Goal: Task Accomplishment & Management: Use online tool/utility

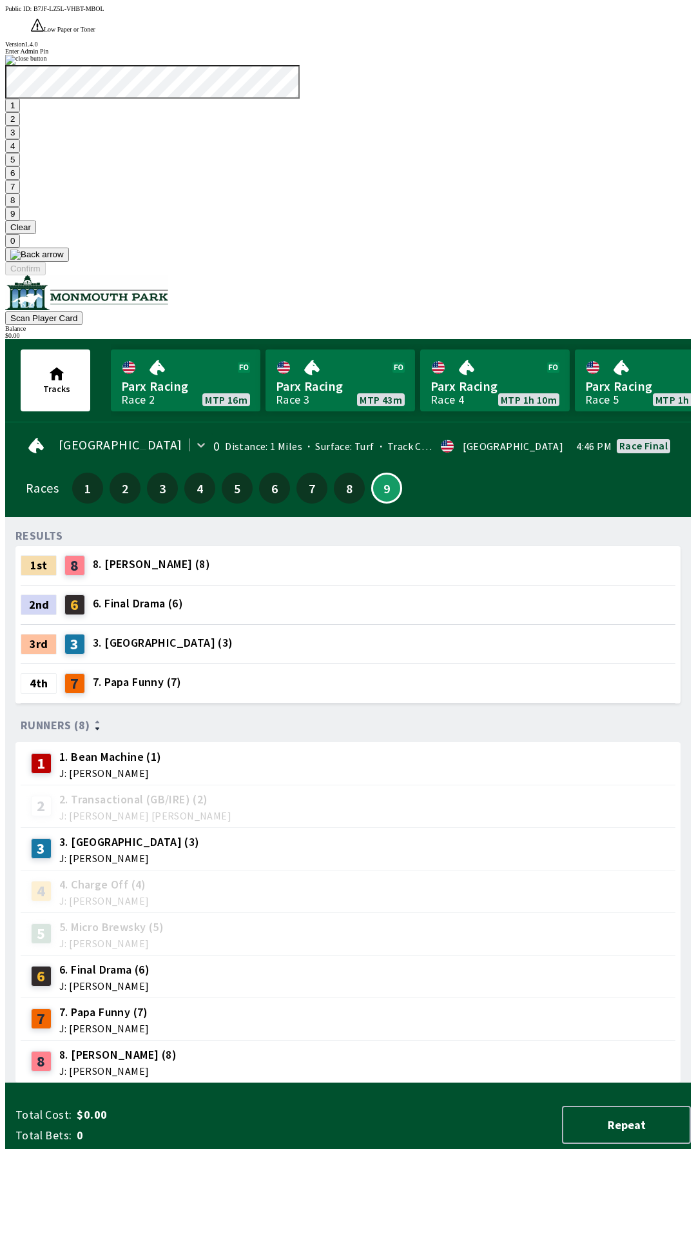
click at [36, 234] on button "Clear" at bounding box center [20, 228] width 31 height 14
click at [20, 112] on button "1" at bounding box center [12, 106] width 15 height 14
click at [20, 221] on button "9" at bounding box center [12, 214] width 15 height 14
click at [20, 193] on button "7" at bounding box center [12, 187] width 15 height 14
click at [20, 139] on button "3" at bounding box center [12, 133] width 15 height 14
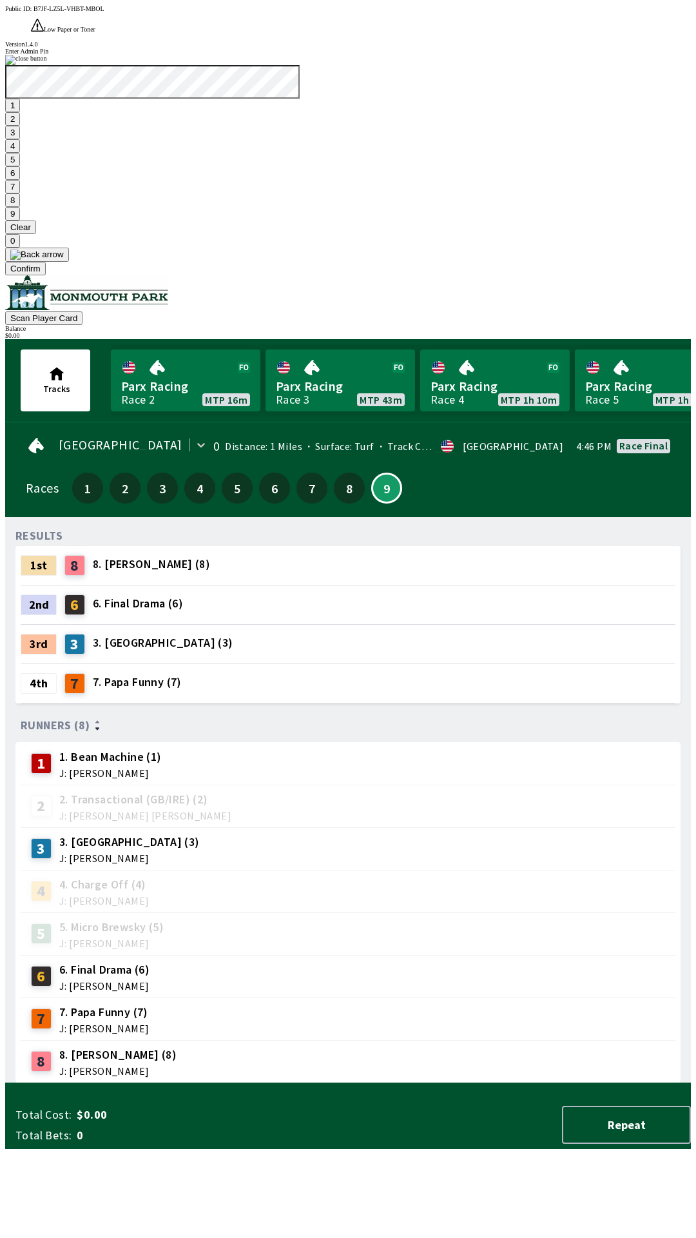
click at [46, 275] on button "Confirm" at bounding box center [25, 269] width 41 height 14
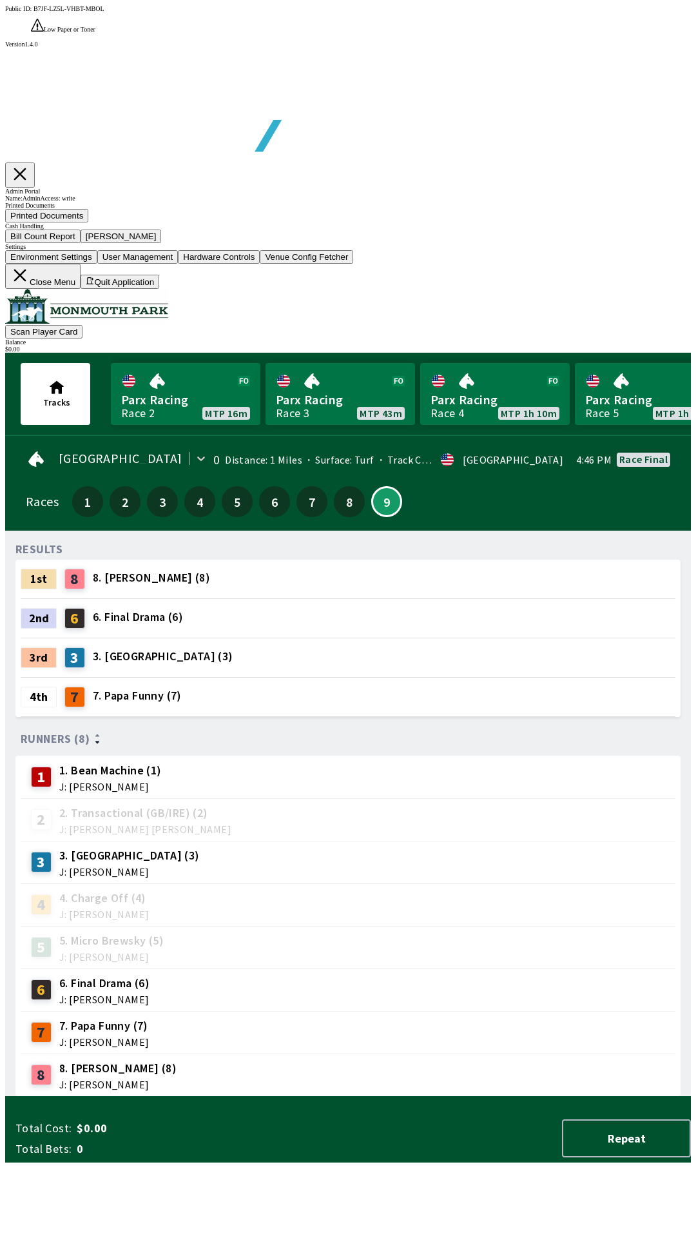
click at [81, 243] on button "Bill Count Report" at bounding box center [42, 237] width 75 height 14
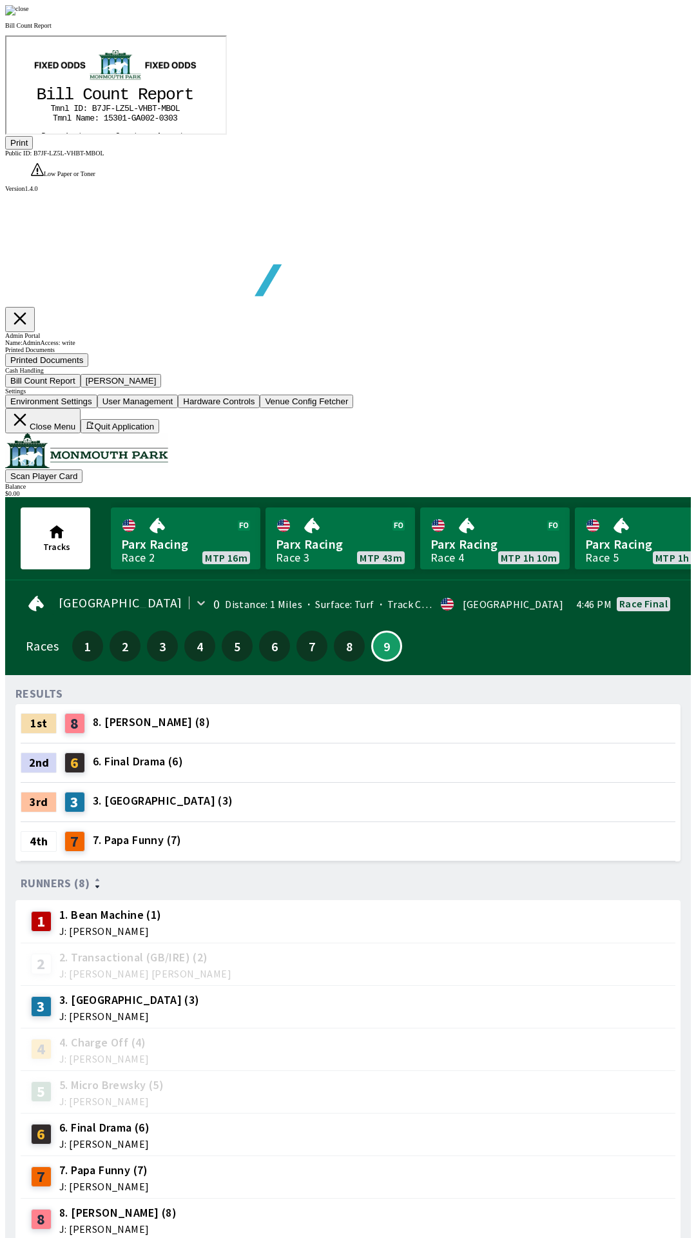
scroll to position [108, 0]
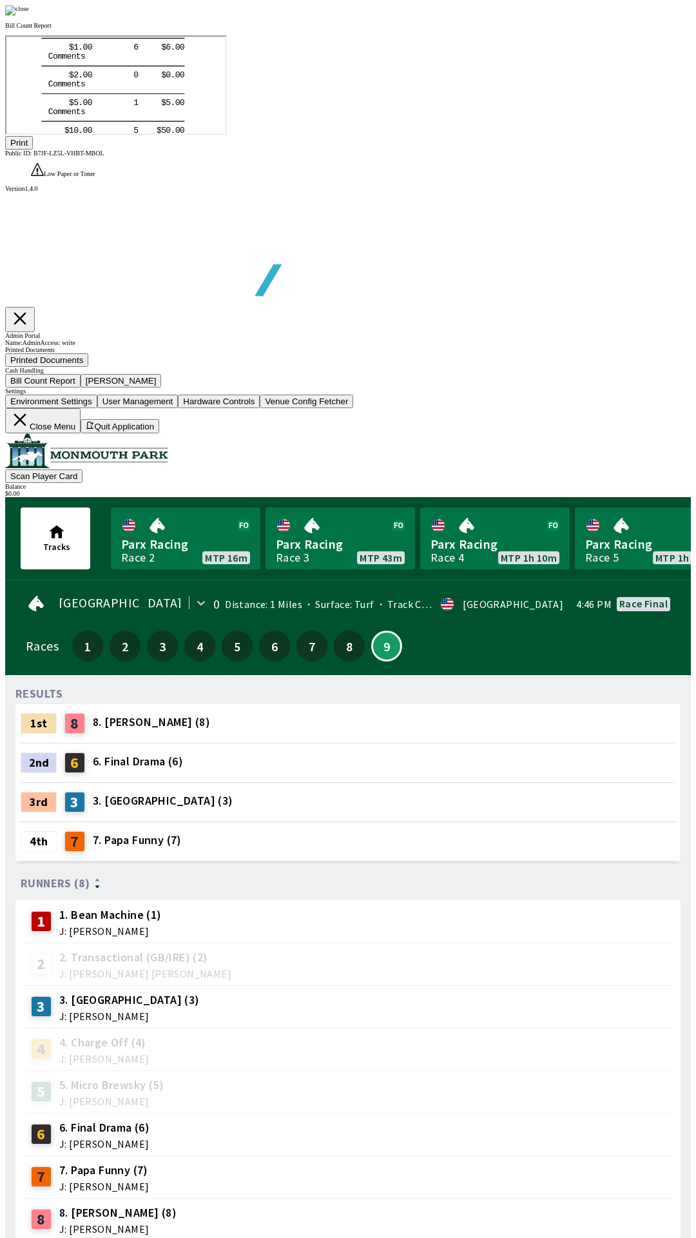
click at [33, 150] on button "Print" at bounding box center [19, 143] width 28 height 14
click at [592, 15] on div at bounding box center [348, 10] width 686 height 10
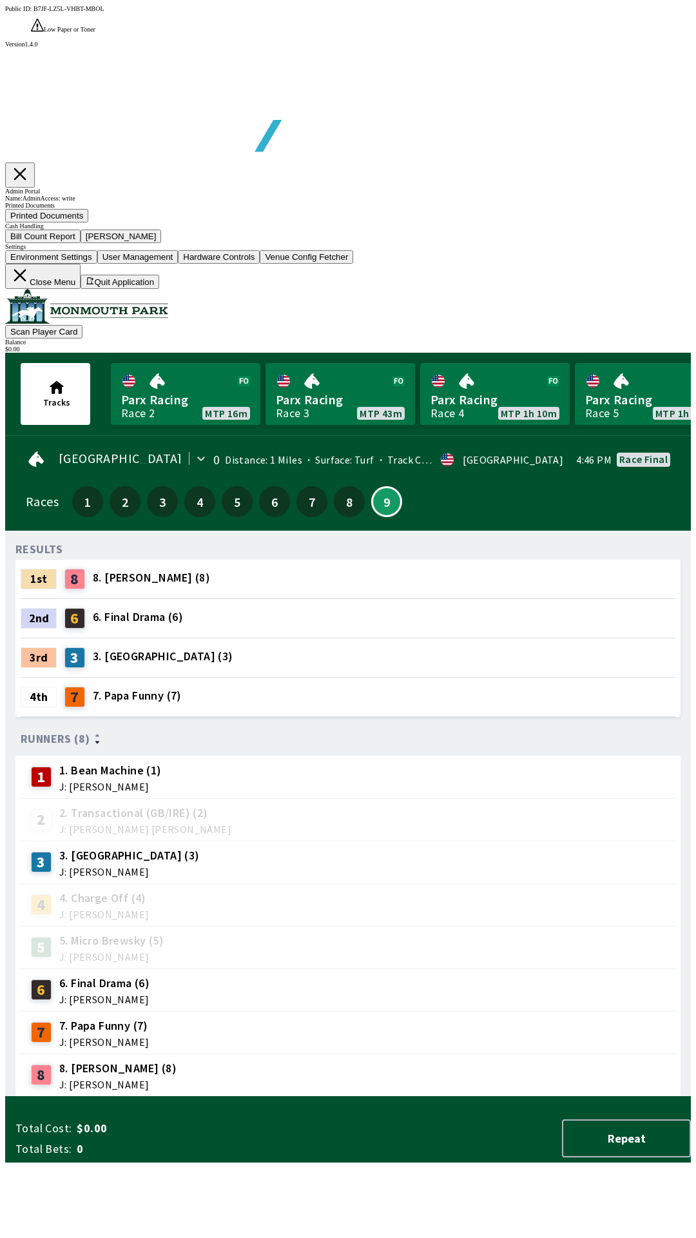
click at [162, 243] on button "[PERSON_NAME]" at bounding box center [121, 237] width 81 height 14
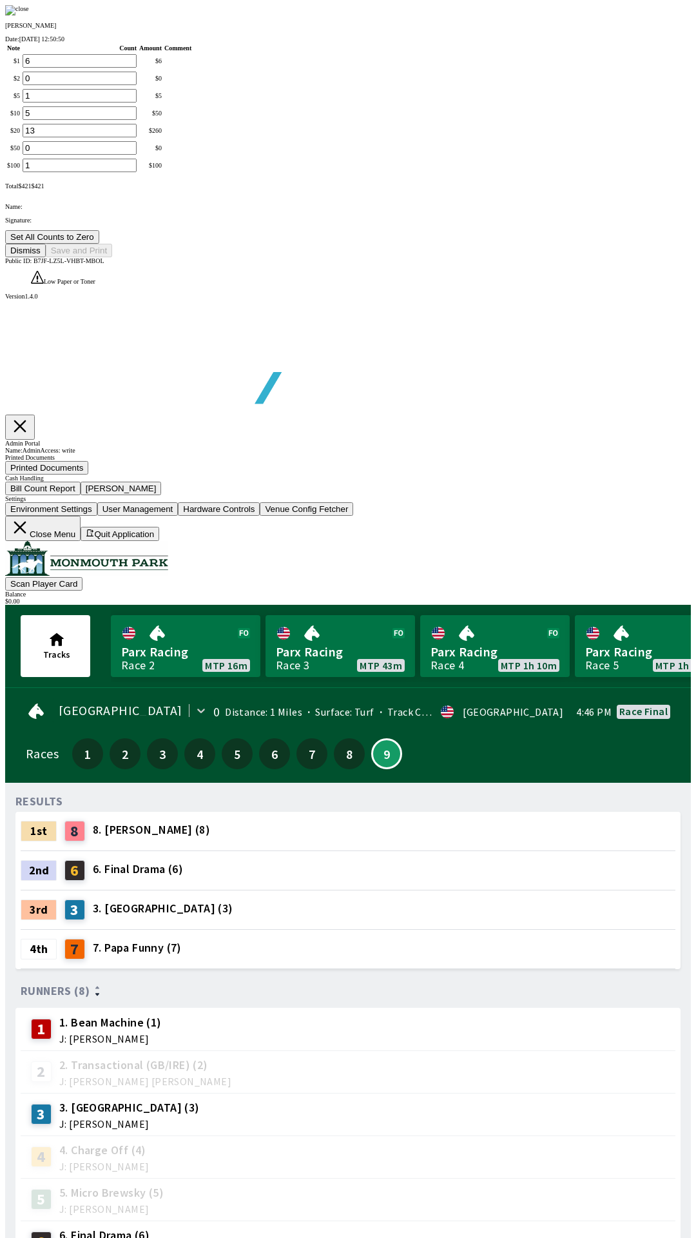
click at [99, 244] on button "Set All Counts to Zero" at bounding box center [52, 237] width 94 height 14
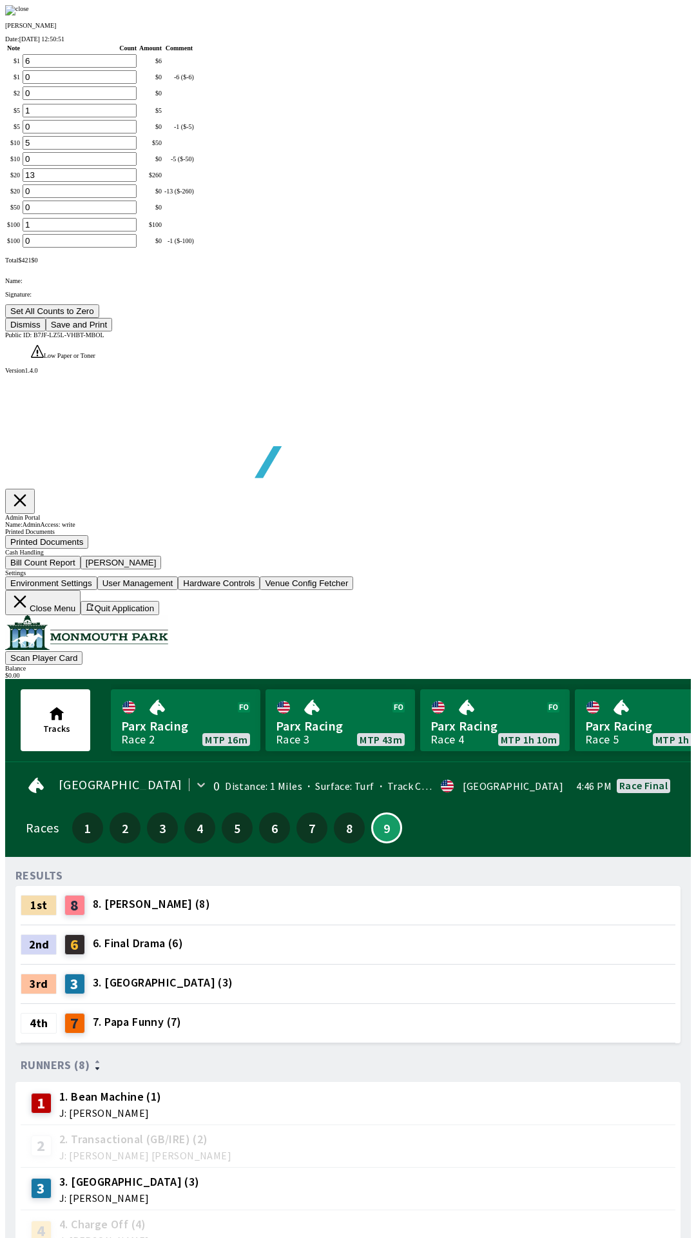
click at [112, 331] on button "Save and Print" at bounding box center [79, 325] width 66 height 14
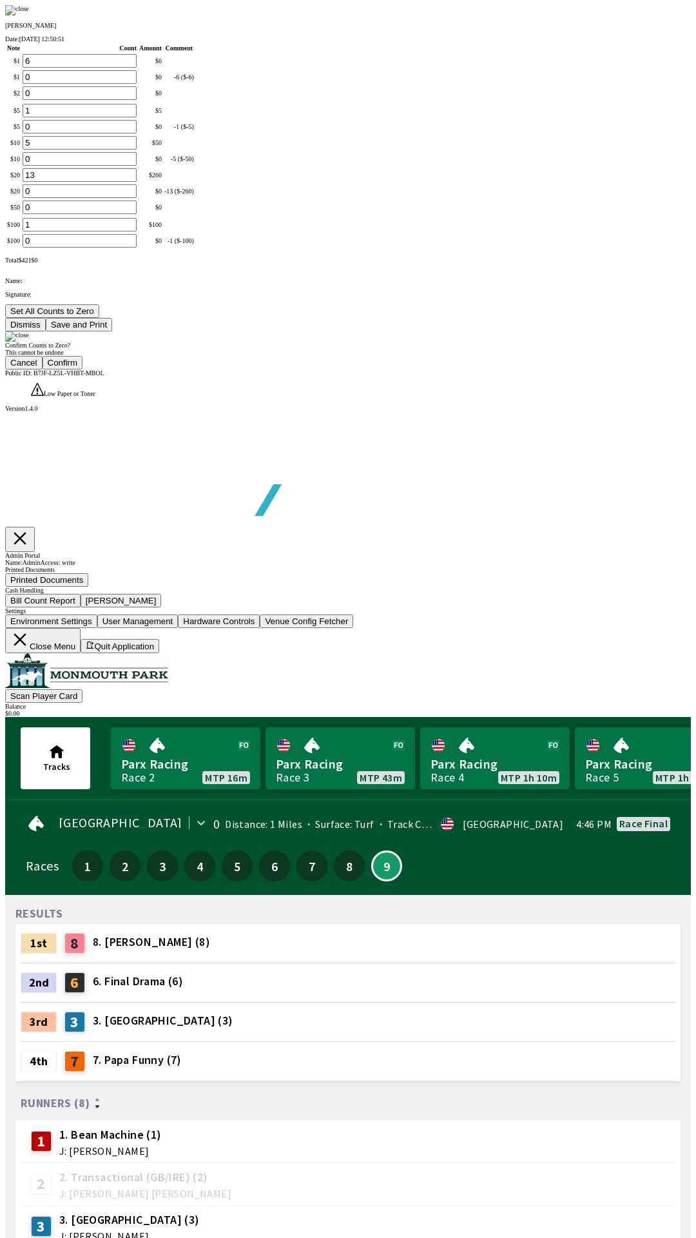
click at [83, 369] on button "Confirm" at bounding box center [63, 363] width 41 height 14
type input "0"
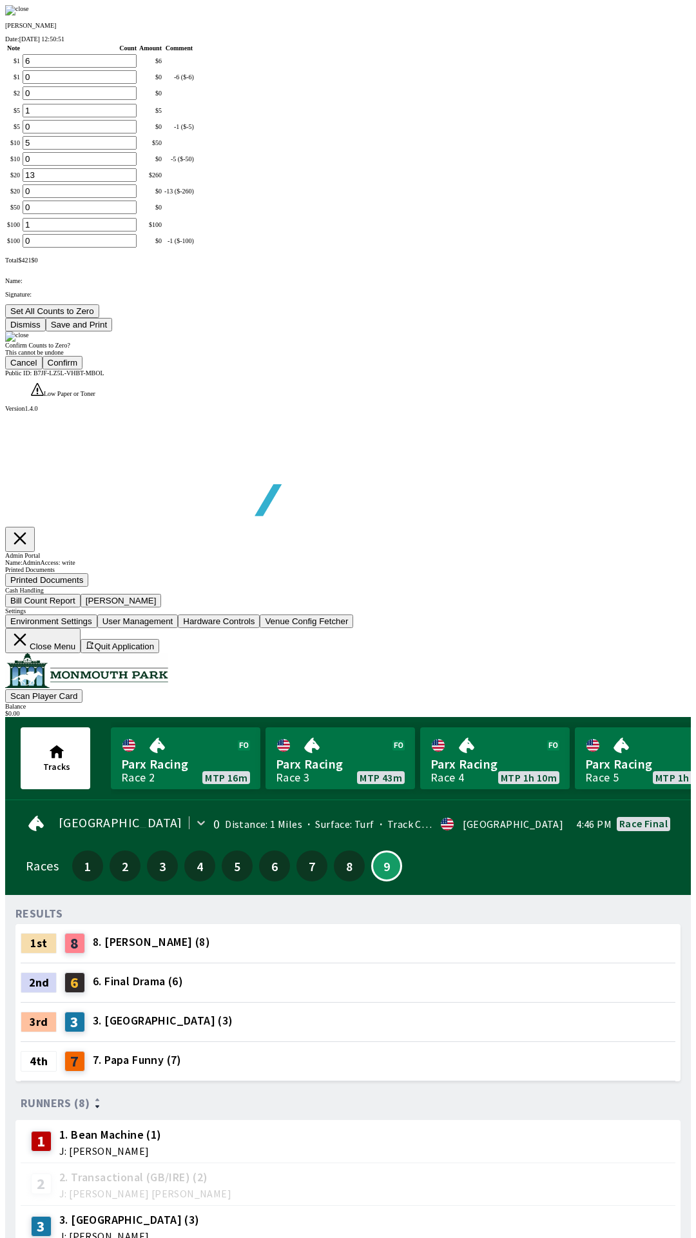
type input "0"
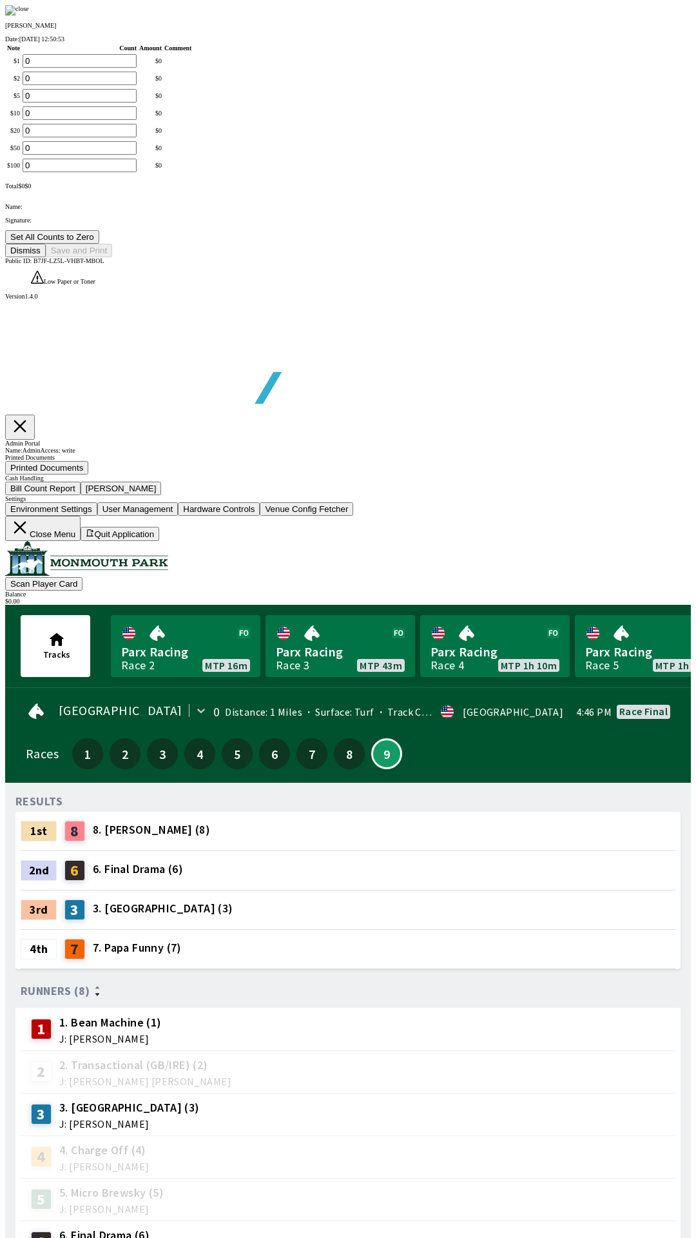
click at [46, 257] on button "Dismiss" at bounding box center [25, 251] width 41 height 14
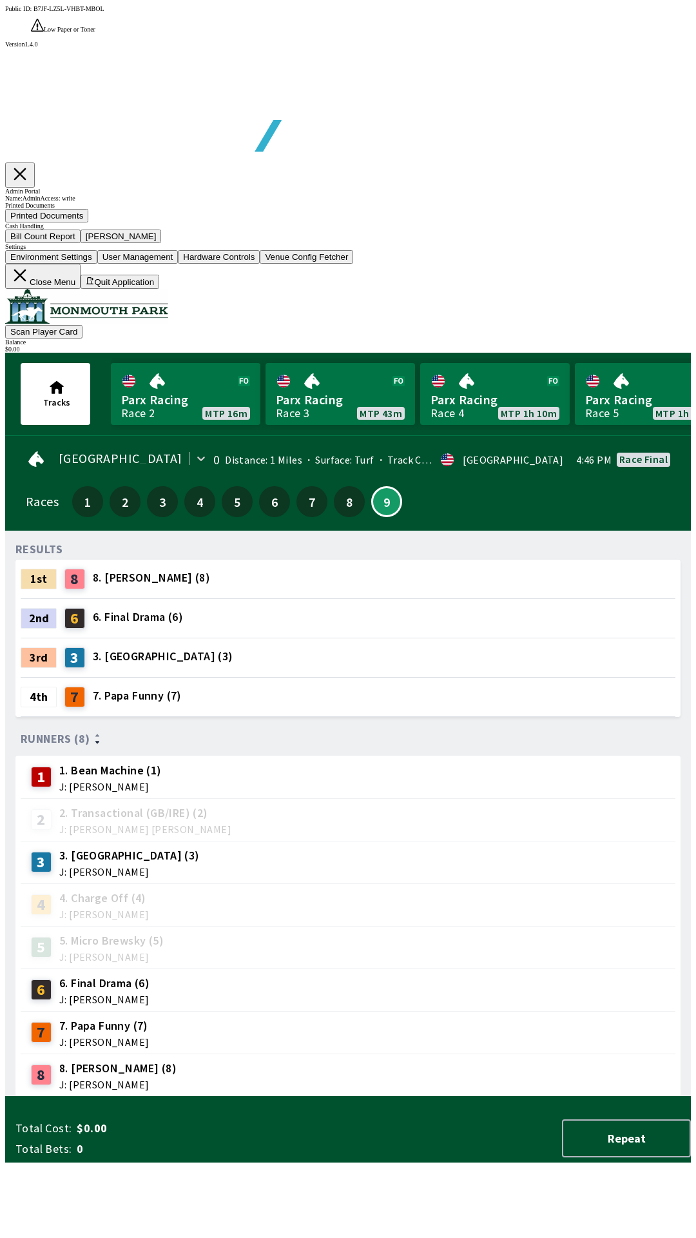
click at [81, 289] on button "Close Menu" at bounding box center [42, 276] width 75 height 25
